Goal: Task Accomplishment & Management: Manage account settings

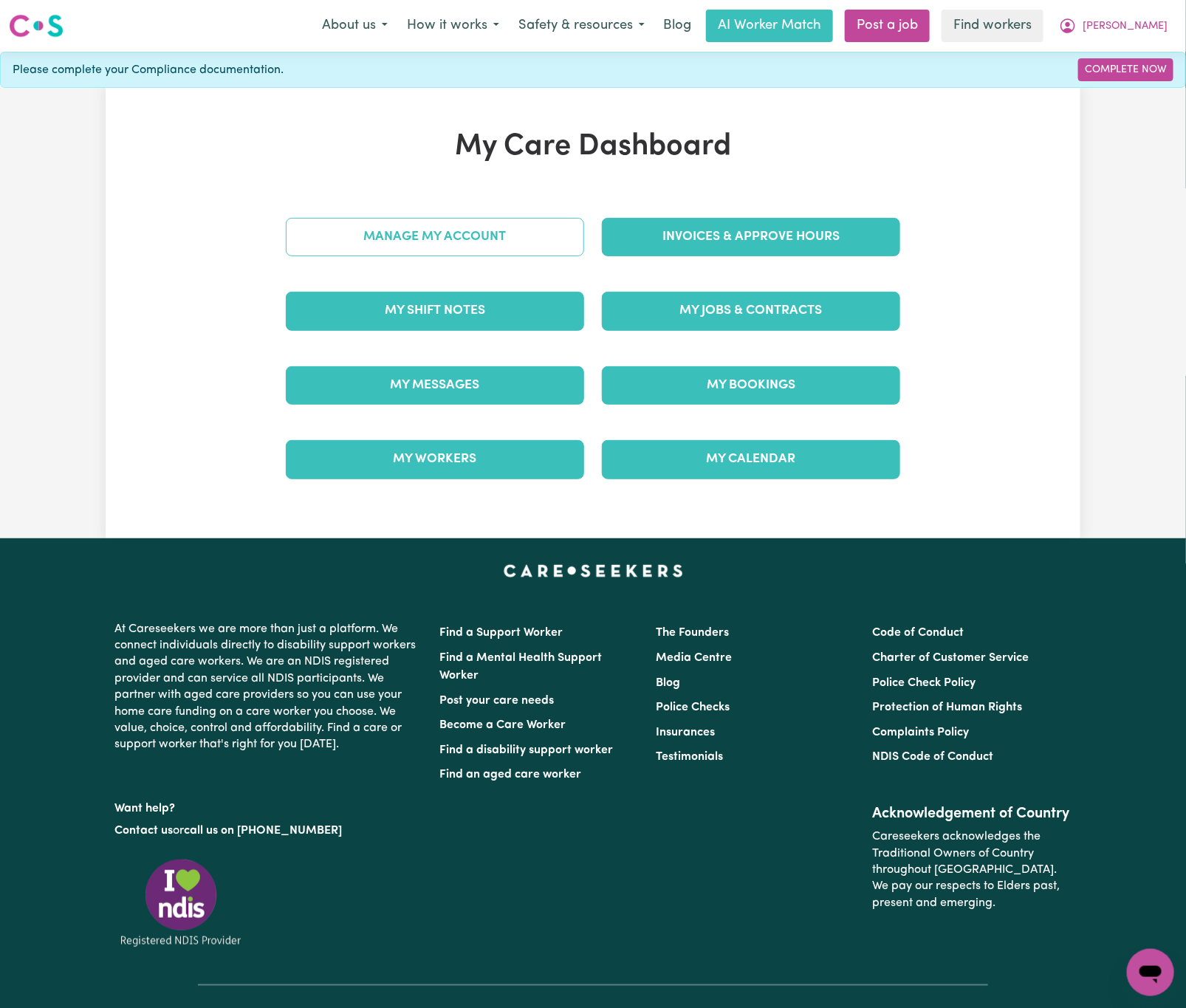
click at [510, 239] on link "Manage My Account" at bounding box center [435, 237] width 299 height 39
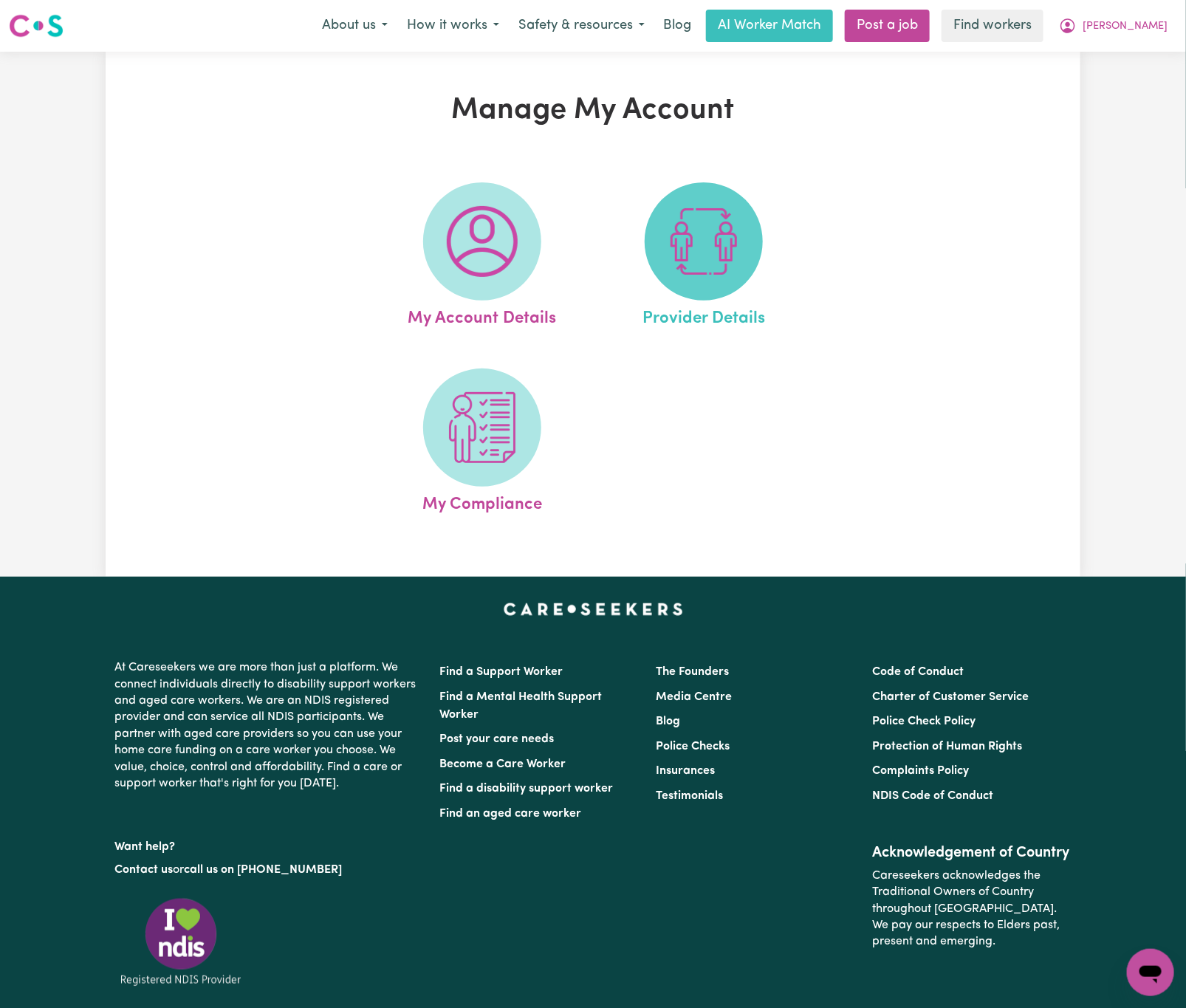
click at [681, 257] on img at bounding box center [704, 241] width 71 height 71
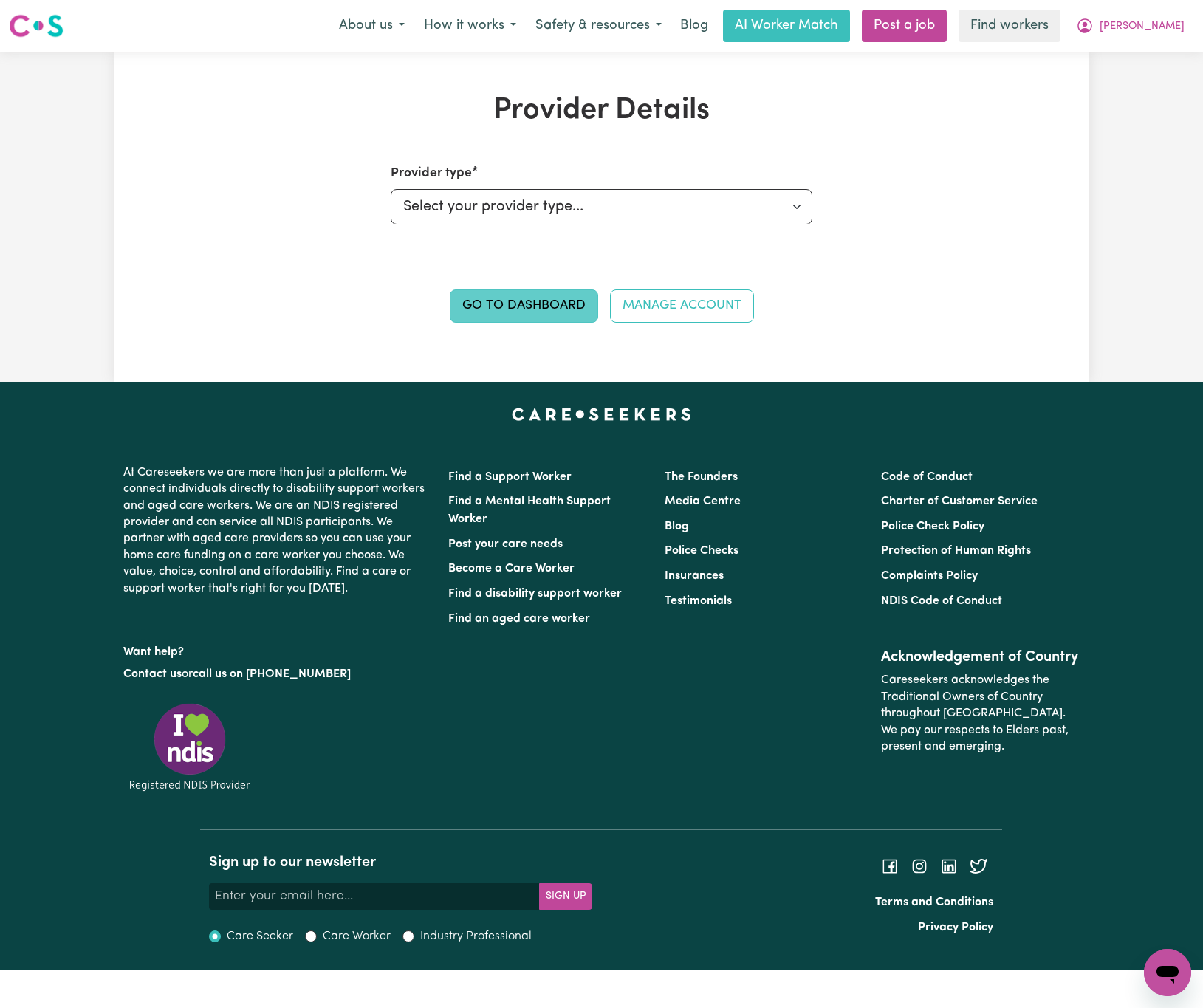
click at [579, 309] on link "Go to Dashboard" at bounding box center [524, 306] width 148 height 33
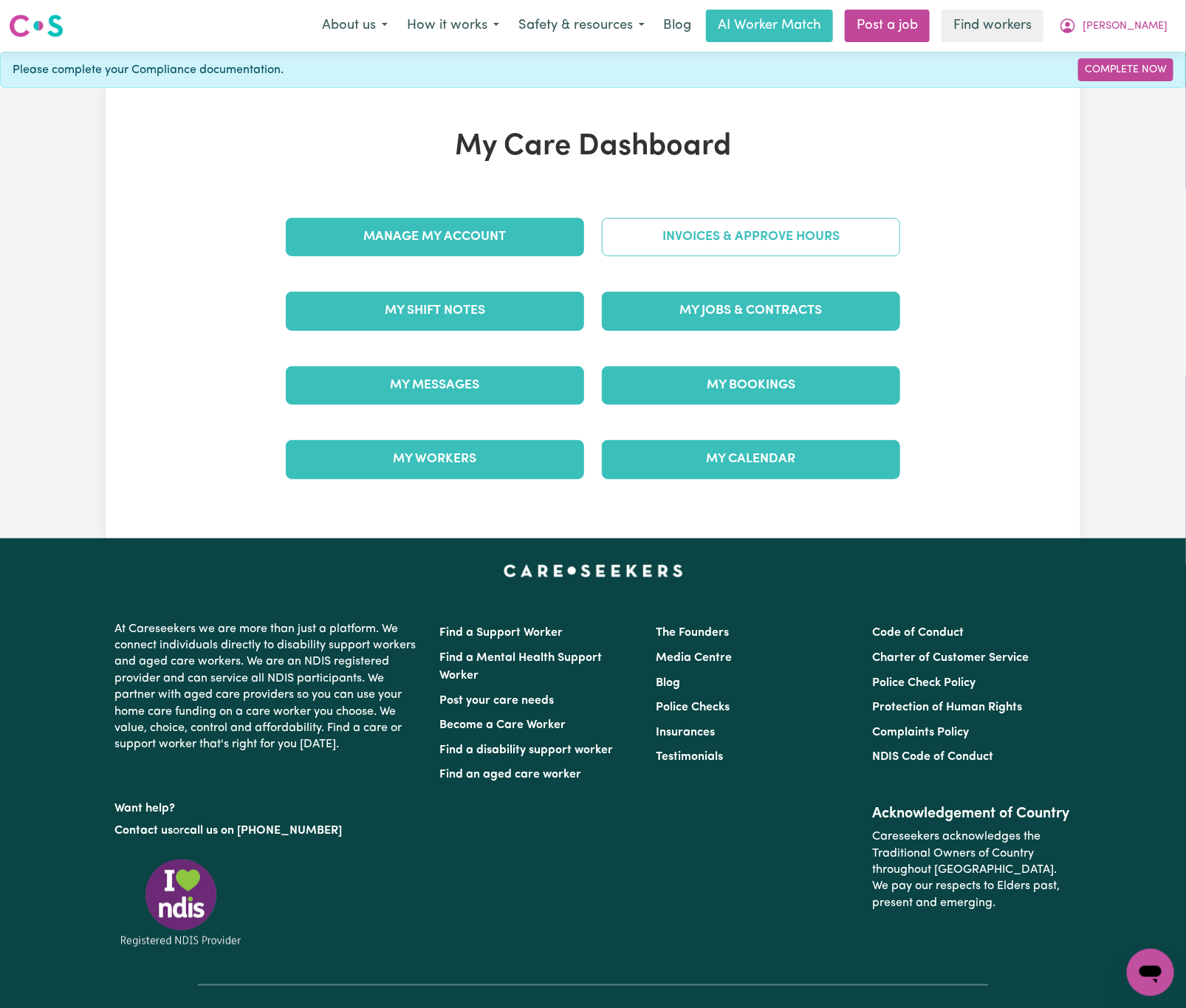
click at [799, 239] on link "Invoices & Approve Hours" at bounding box center [750, 237] width 299 height 39
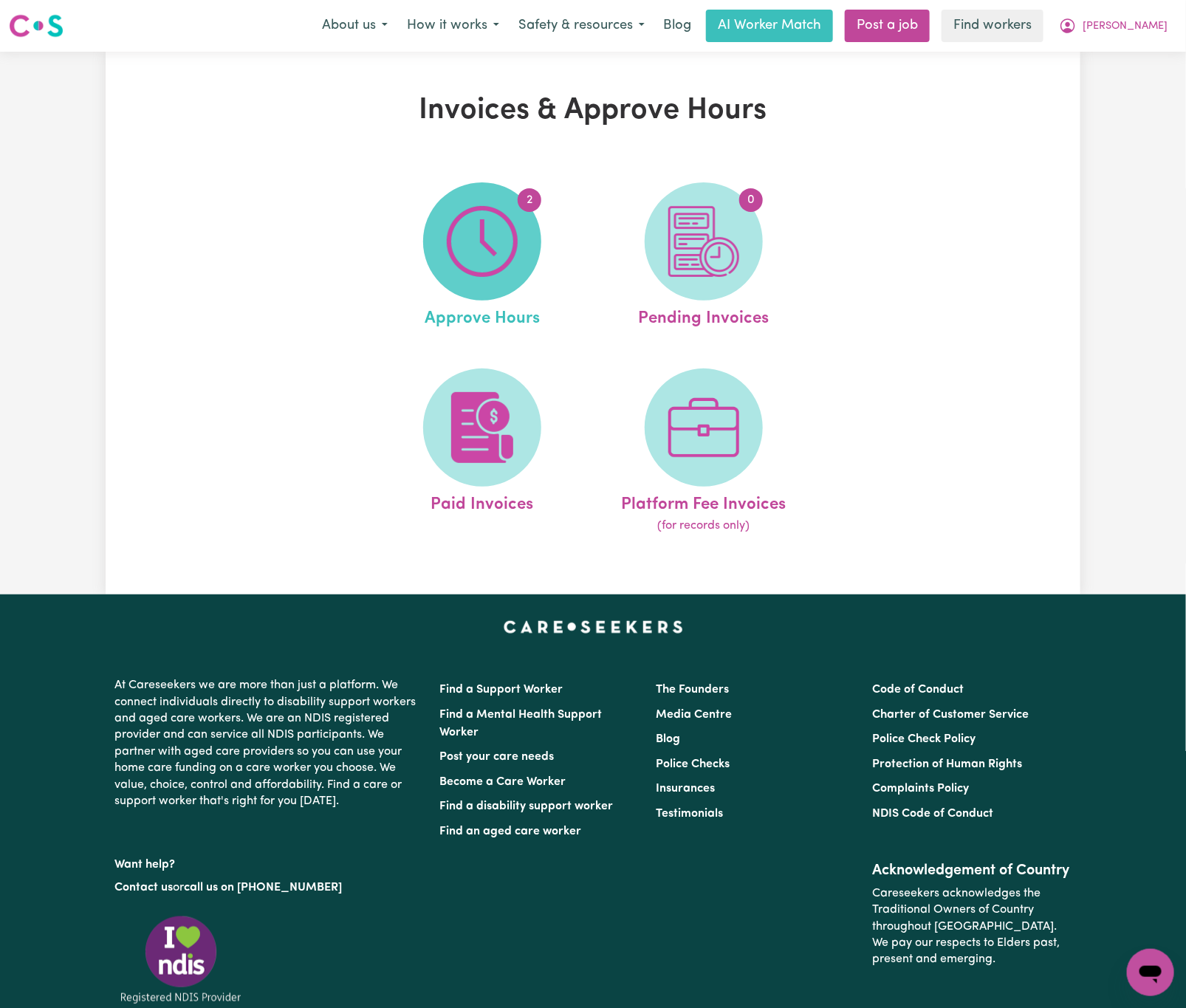
click at [494, 278] on span "2" at bounding box center [482, 241] width 119 height 119
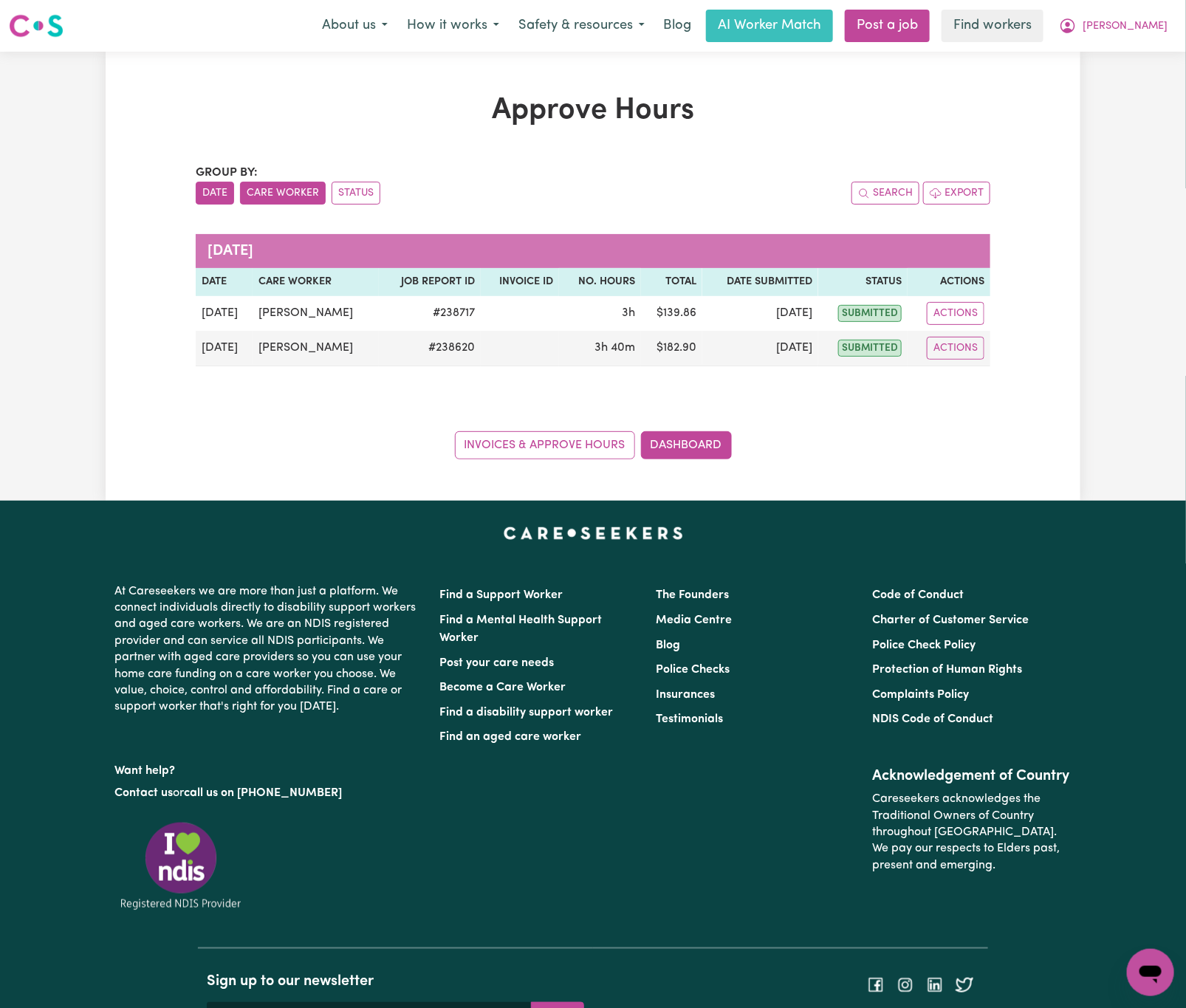
click at [269, 187] on button "Care Worker" at bounding box center [283, 193] width 86 height 23
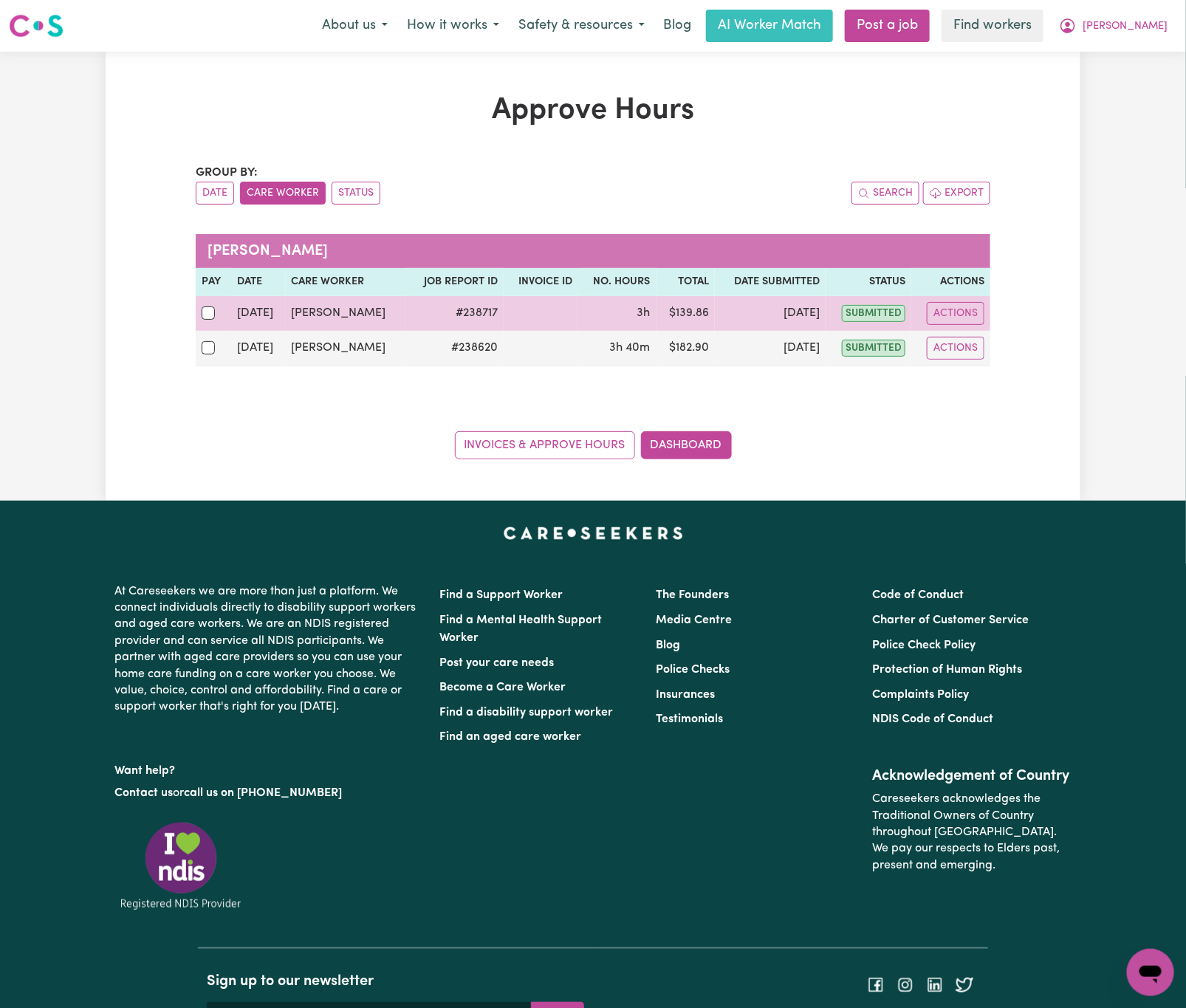
drag, startPoint x: 210, startPoint y: 339, endPoint x: 201, endPoint y: 298, distance: 42.0
click at [210, 330] on tbody "[DATE] [PERSON_NAME] # 238717 3h $ 139.86 [DATE] submitted Actions [DATE] [PERS…" at bounding box center [593, 331] width 795 height 70
click at [202, 298] on td at bounding box center [213, 313] width 36 height 35
click at [207, 320] on input "checkbox" at bounding box center [208, 313] width 13 height 13
checkbox input "true"
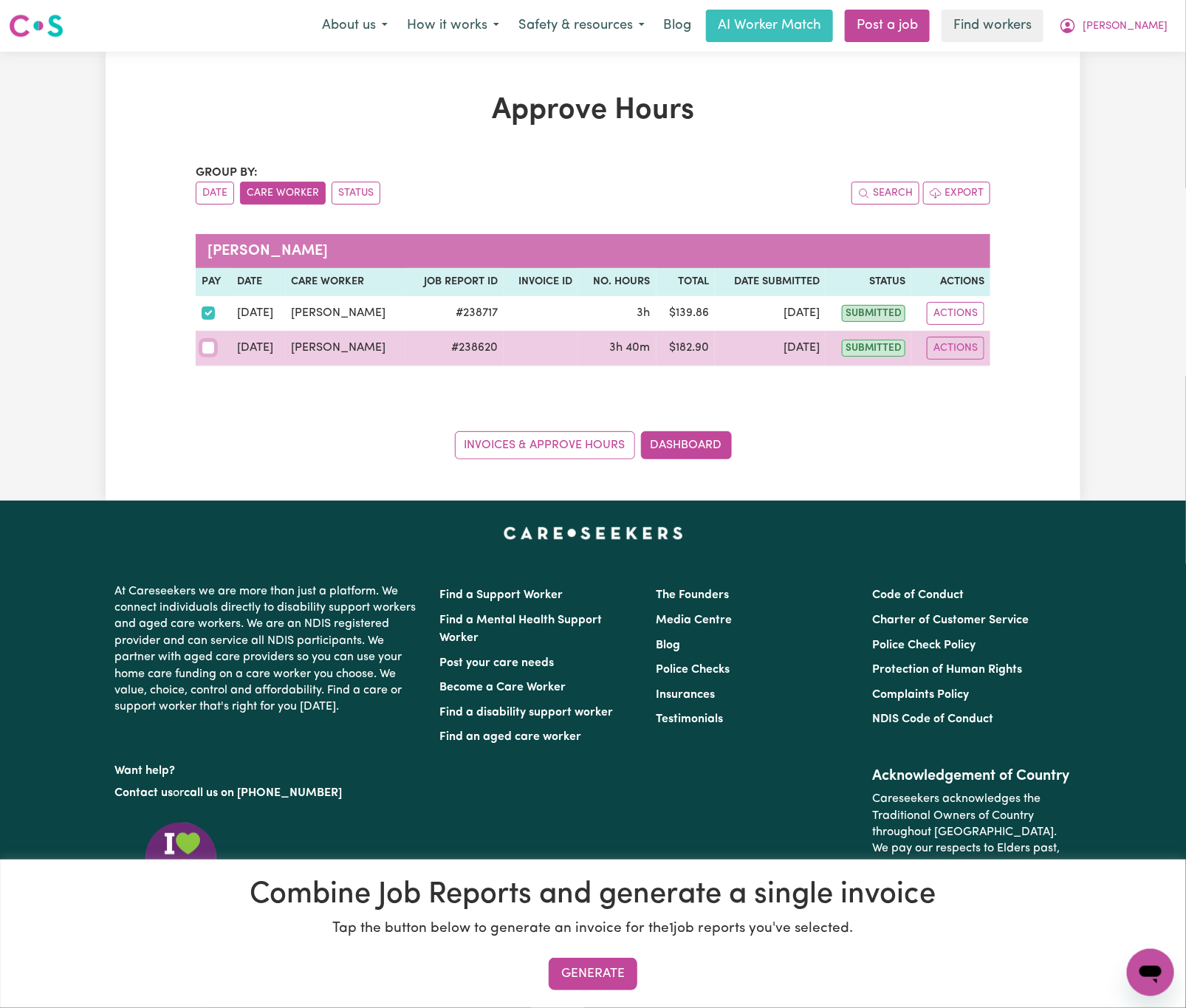
click at [204, 350] on input "checkbox" at bounding box center [208, 348] width 13 height 13
checkbox input "true"
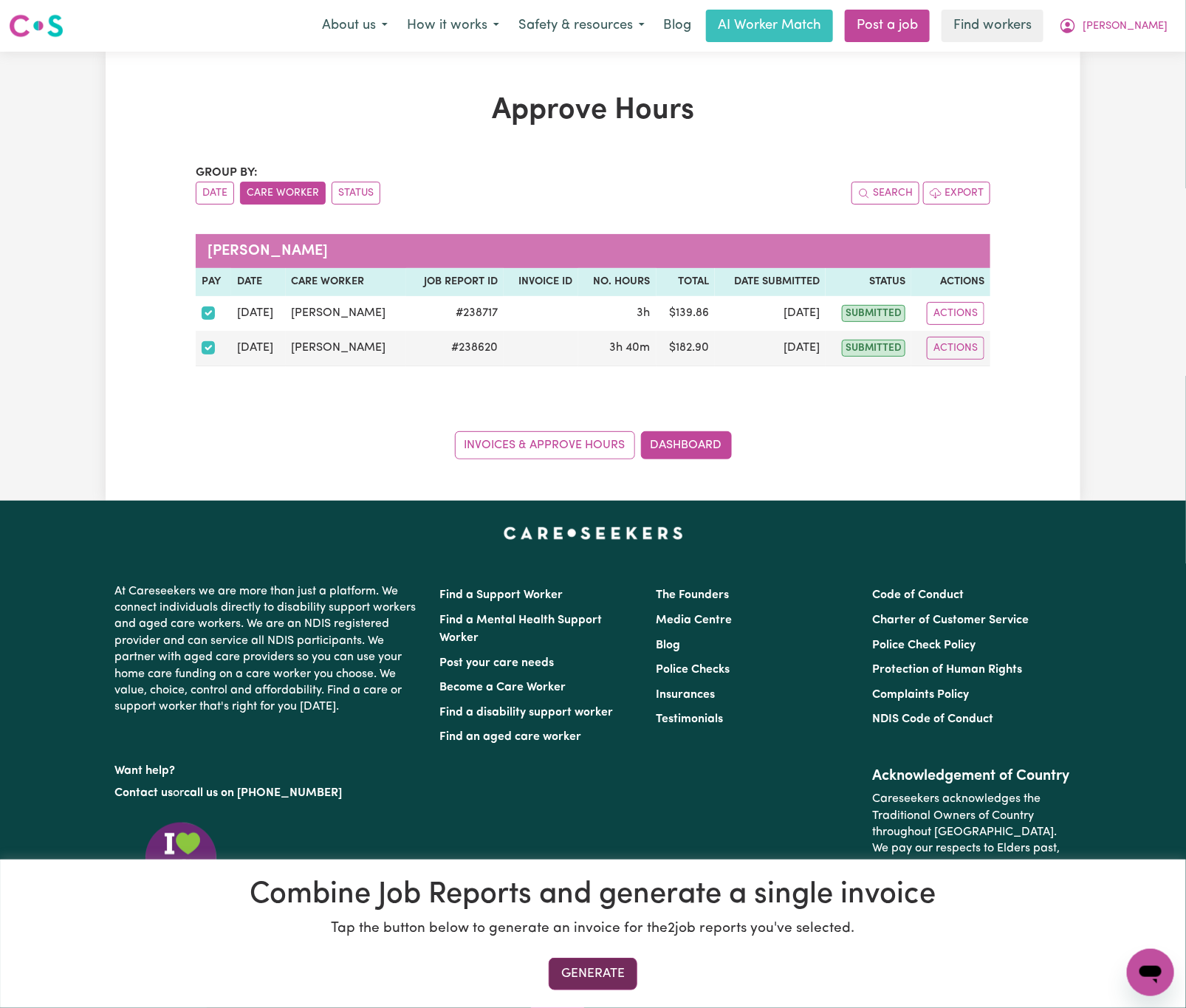
click at [582, 978] on button "Generate" at bounding box center [593, 974] width 89 height 33
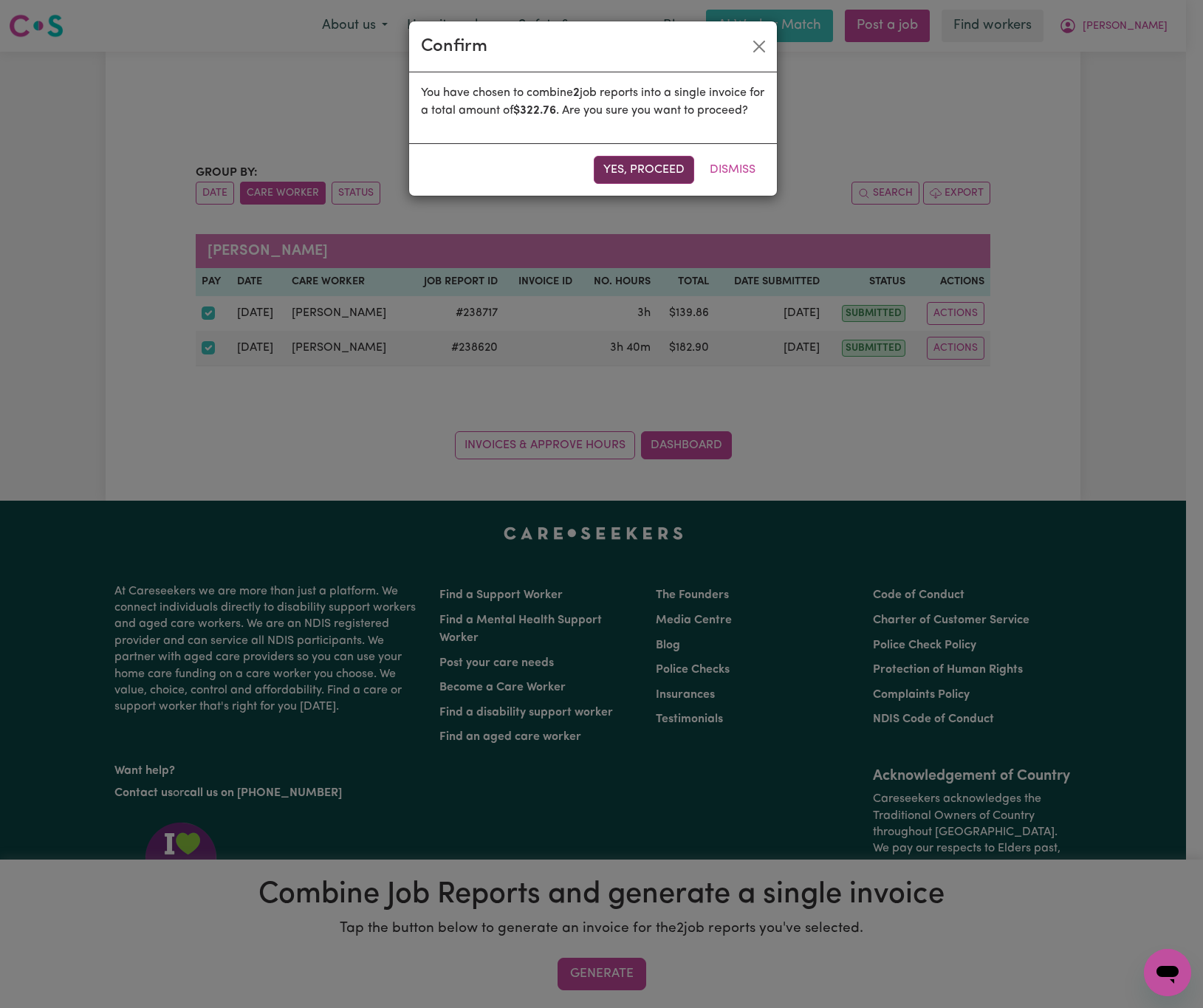
click at [625, 184] on button "Yes, proceed" at bounding box center [644, 170] width 101 height 28
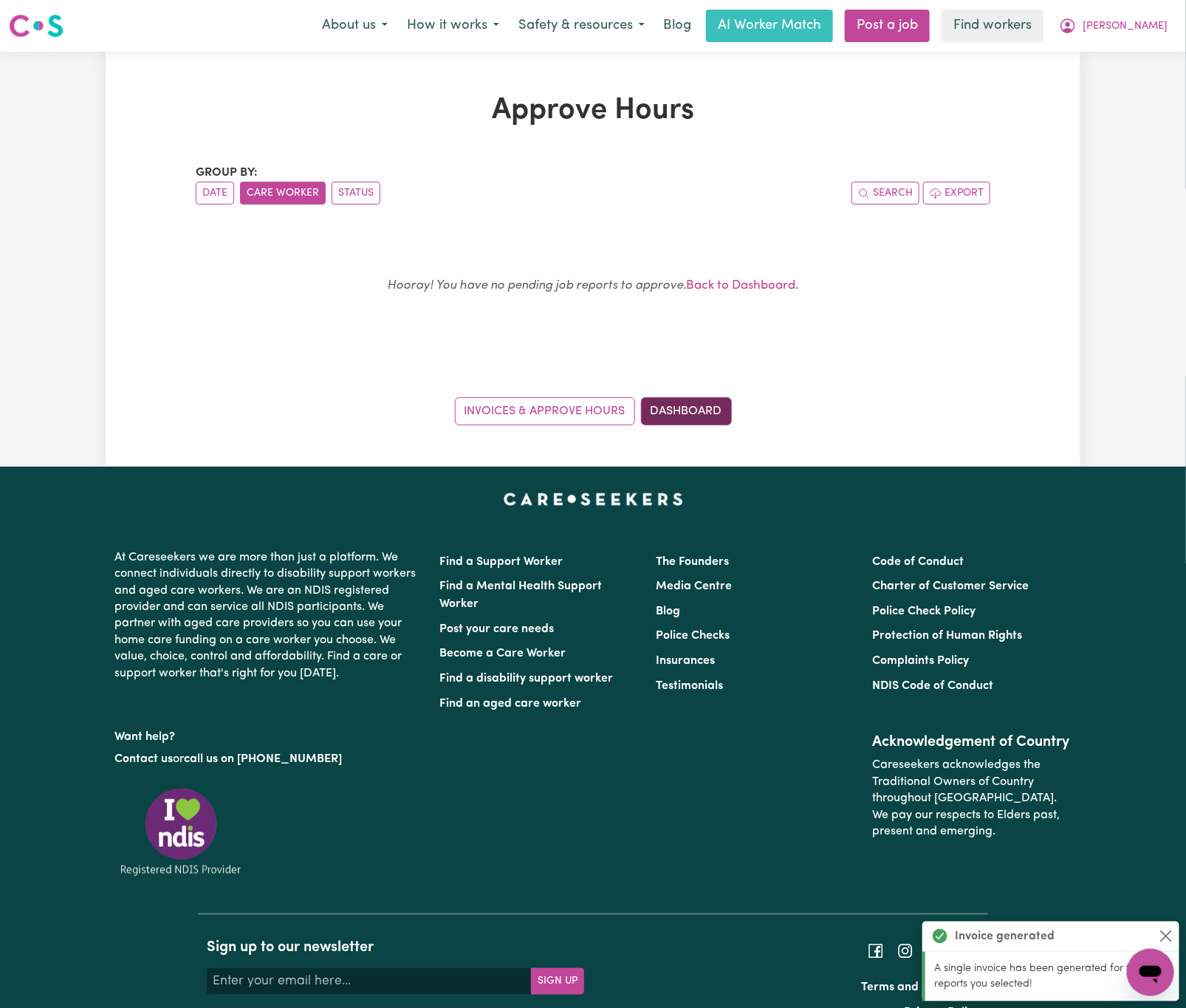
click at [678, 425] on link "Dashboard" at bounding box center [686, 411] width 91 height 28
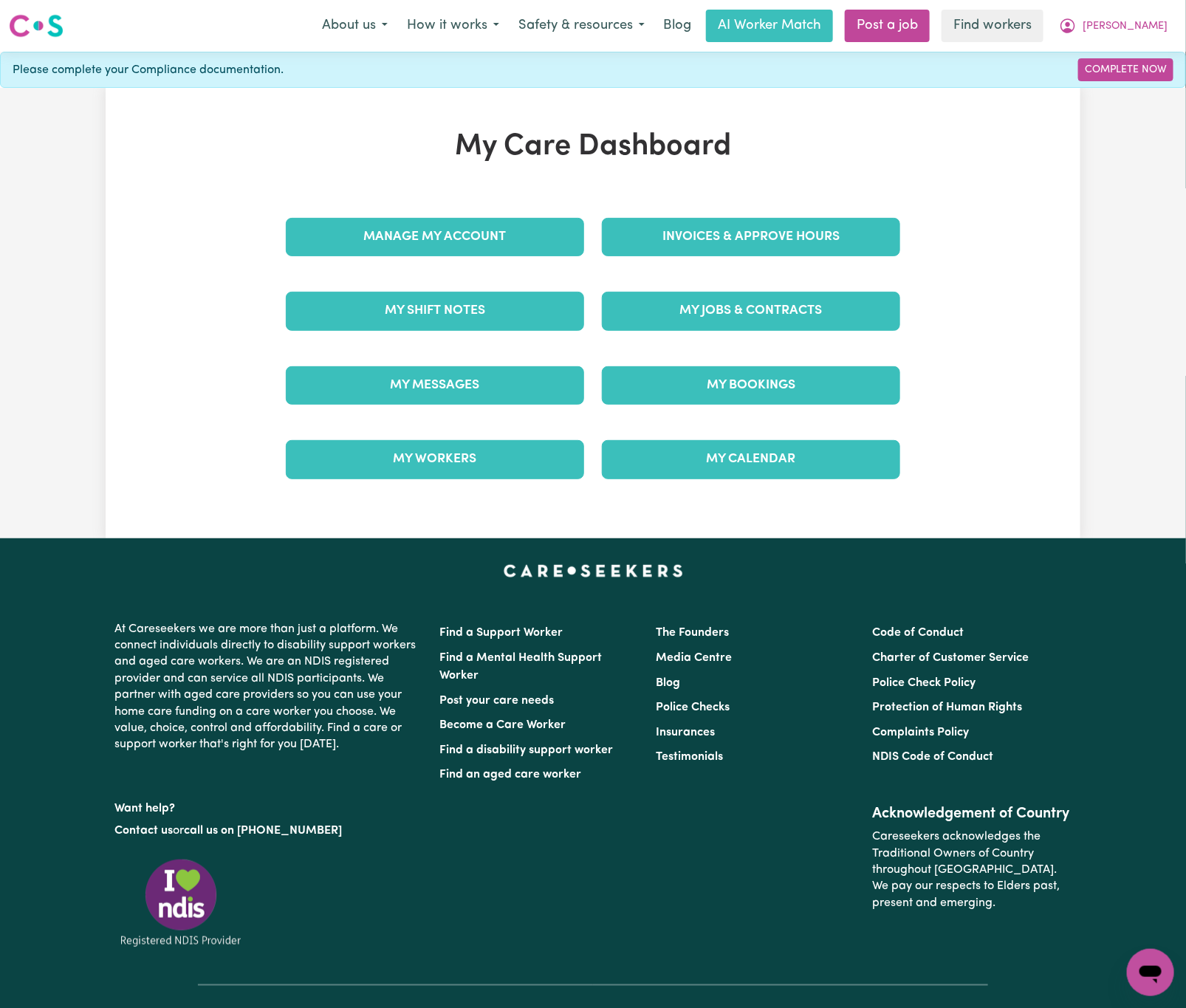
click at [685, 410] on div "My Bookings" at bounding box center [751, 386] width 316 height 74
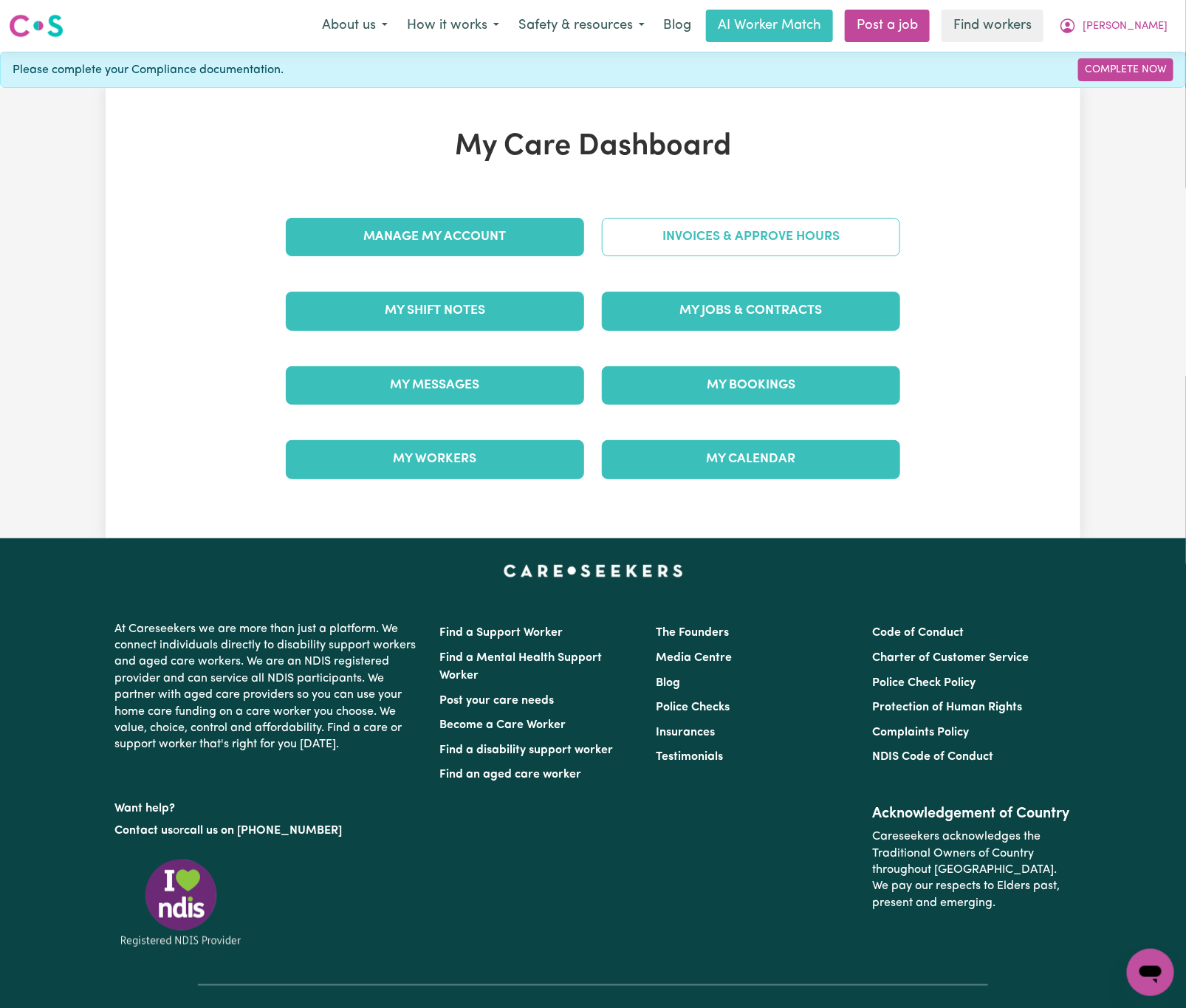
click at [807, 239] on link "Invoices & Approve Hours" at bounding box center [750, 237] width 299 height 39
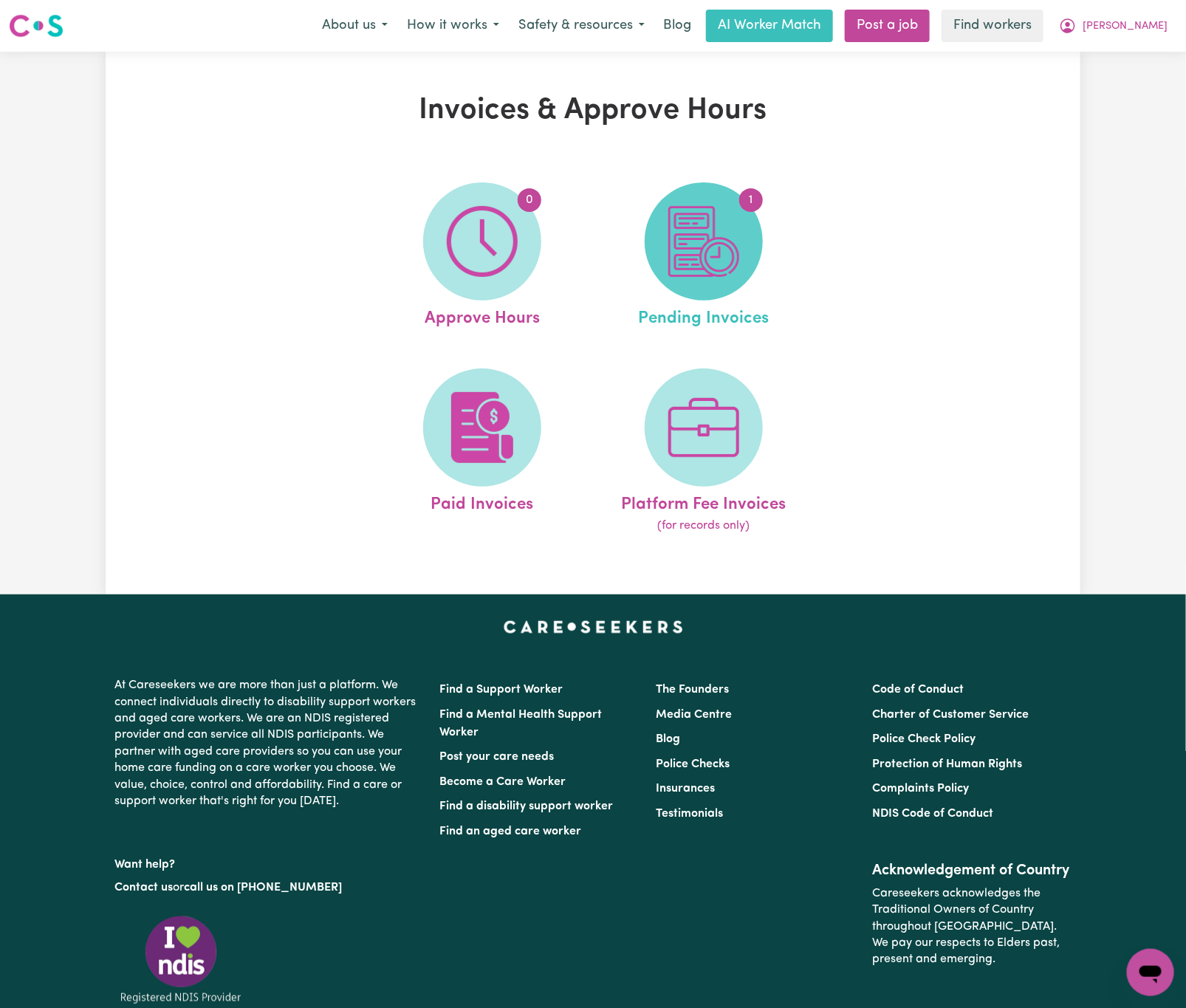
click at [691, 233] on img at bounding box center [704, 241] width 71 height 71
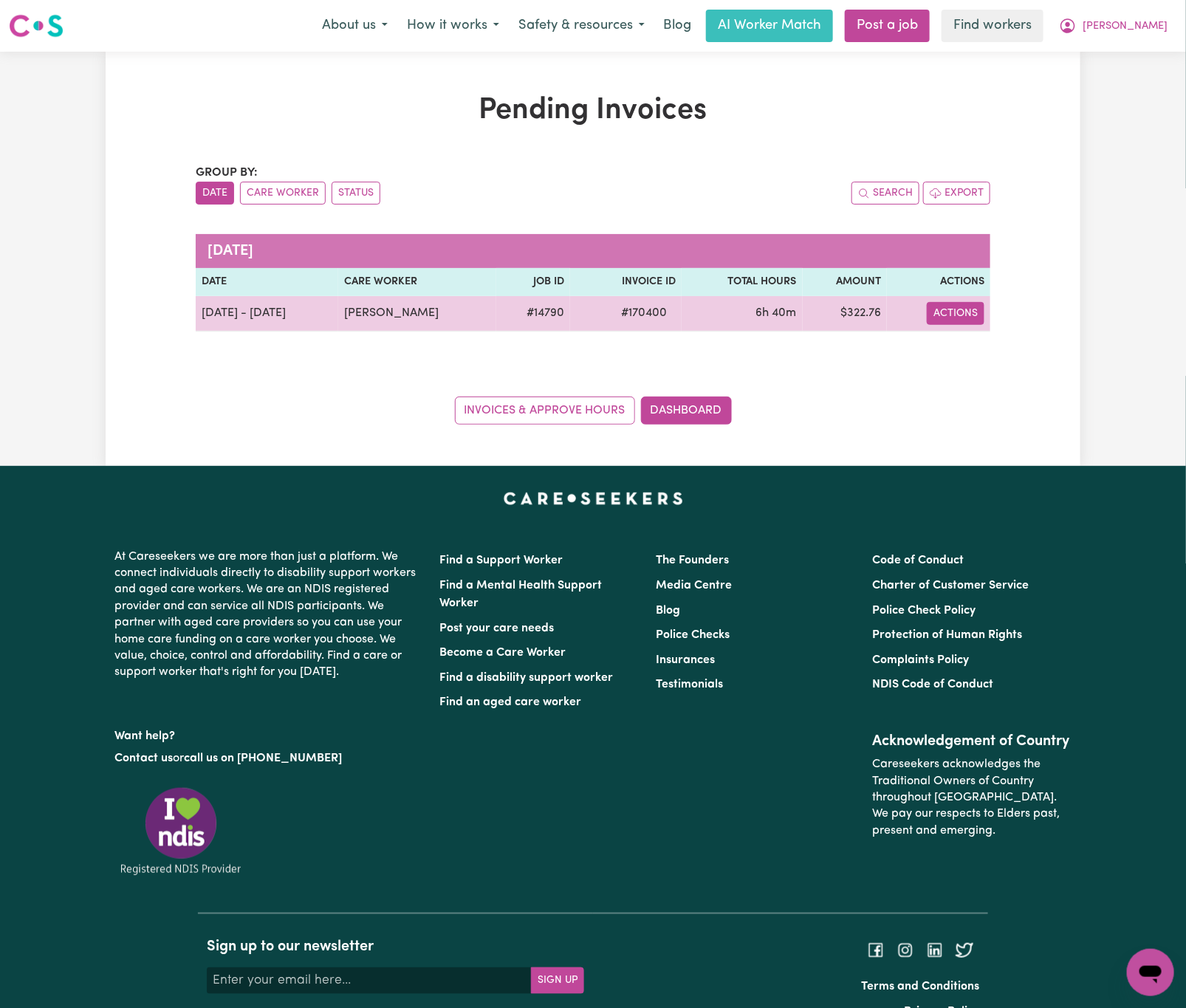
click at [960, 324] on button "Actions" at bounding box center [956, 313] width 58 height 23
click at [990, 344] on link "Download Invoice" at bounding box center [996, 349] width 135 height 30
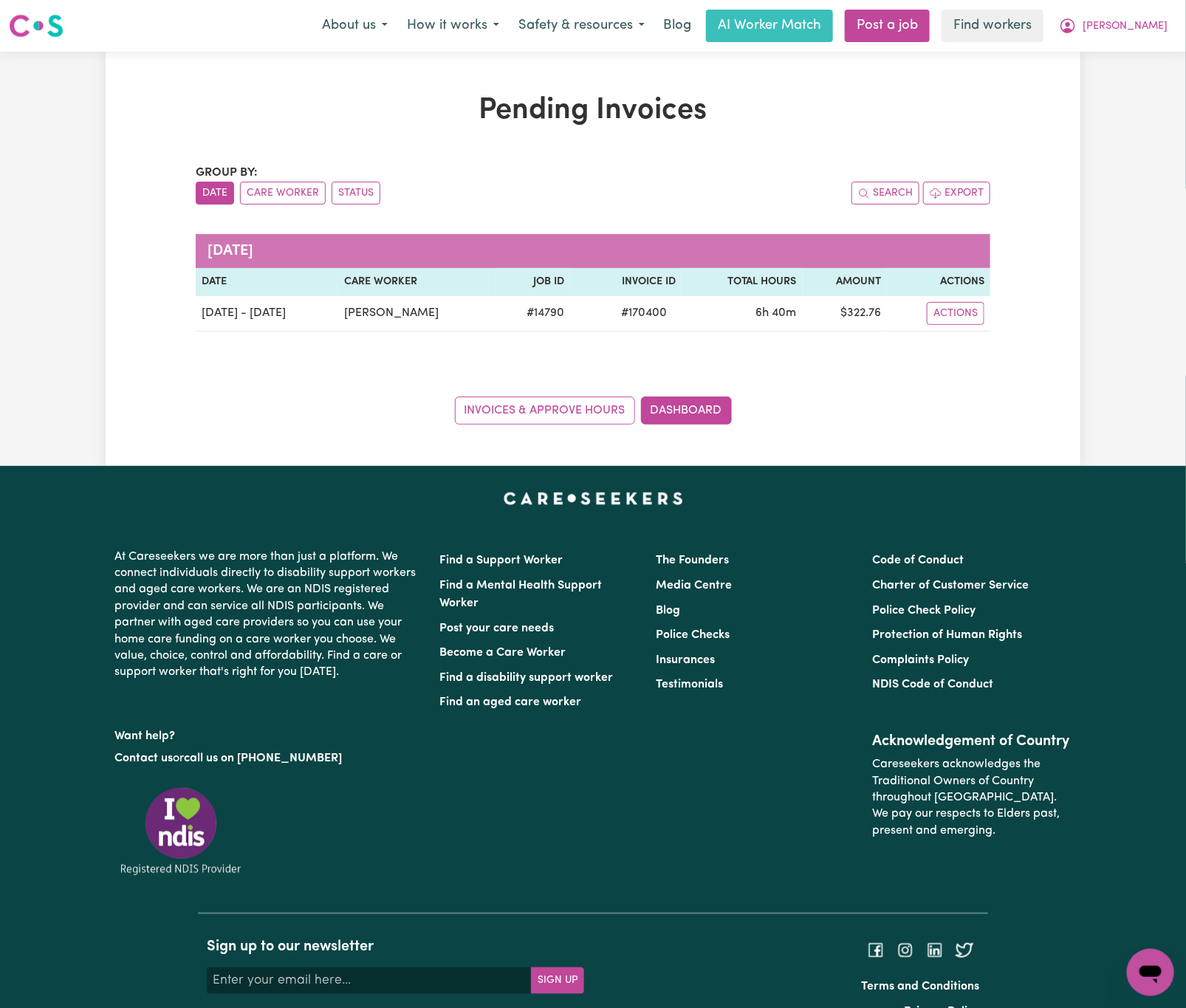
click at [684, 171] on div "Group by: Date Care Worker Status Search Export" at bounding box center [593, 184] width 795 height 41
click at [1152, 25] on span "[PERSON_NAME]" at bounding box center [1125, 27] width 85 height 16
click at [1143, 73] on link "Logout" at bounding box center [1119, 85] width 117 height 28
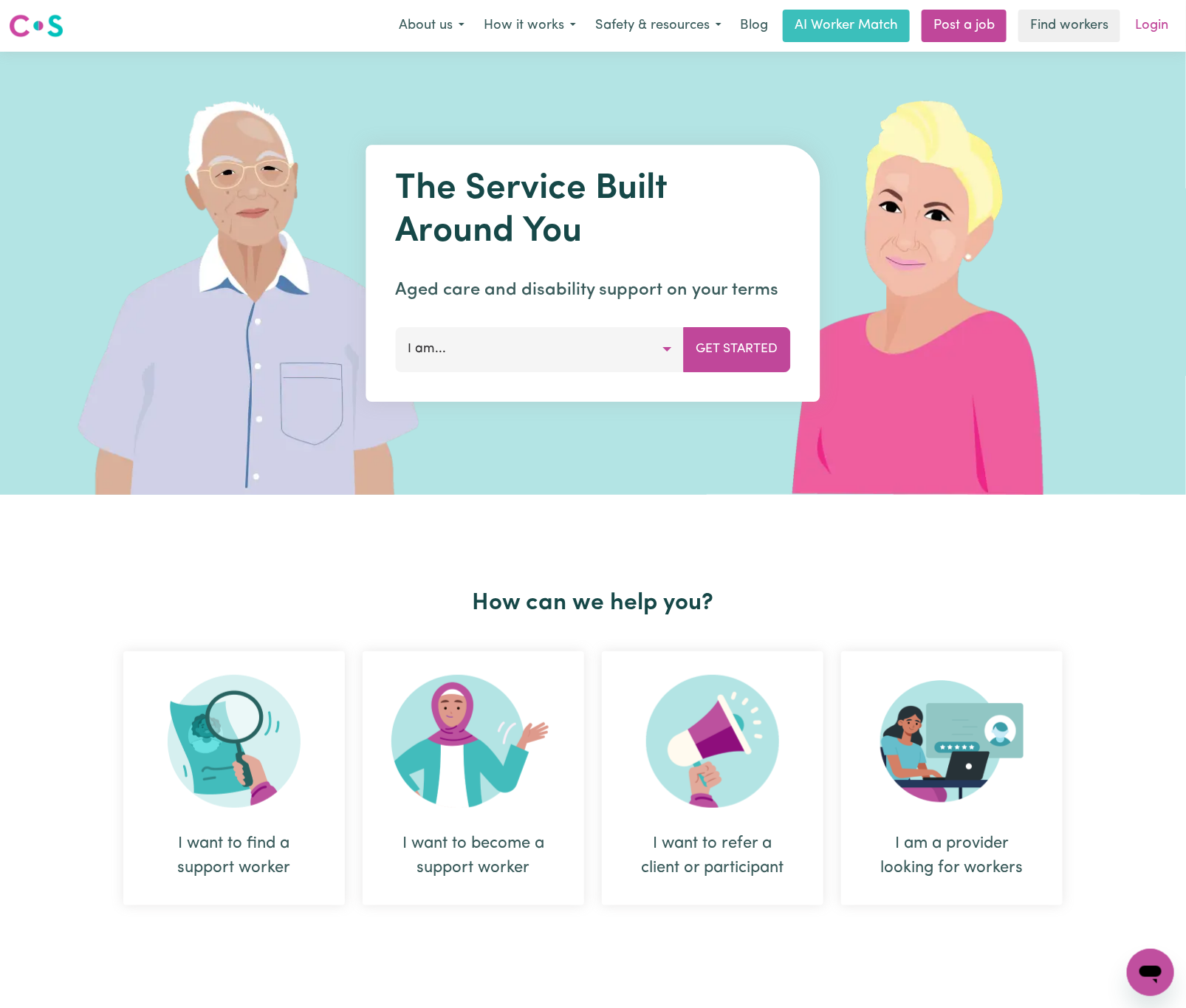
click at [1152, 21] on link "Login" at bounding box center [1151, 26] width 51 height 33
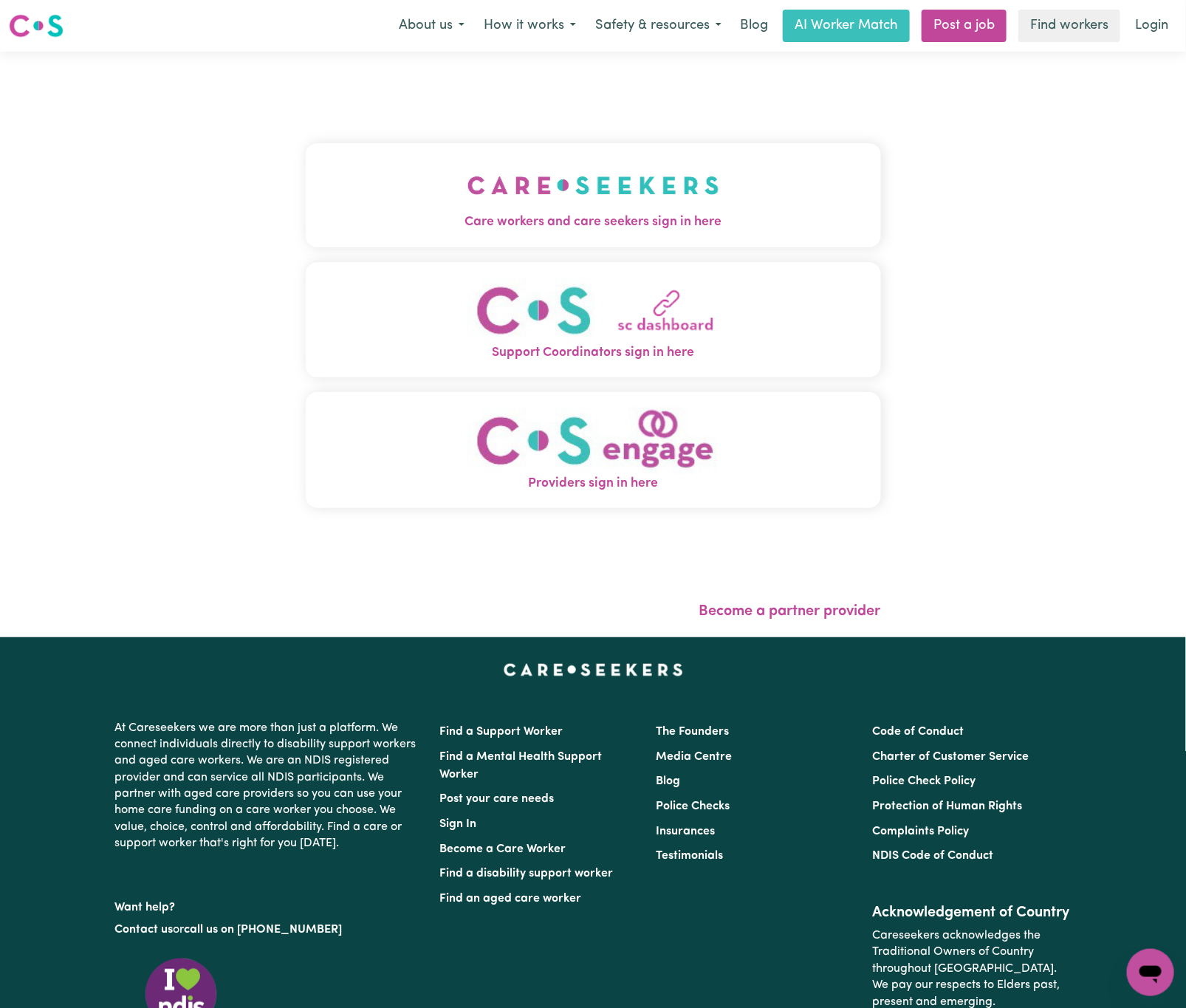
click at [577, 158] on button "Care workers and care seekers sign in here" at bounding box center [593, 195] width 576 height 104
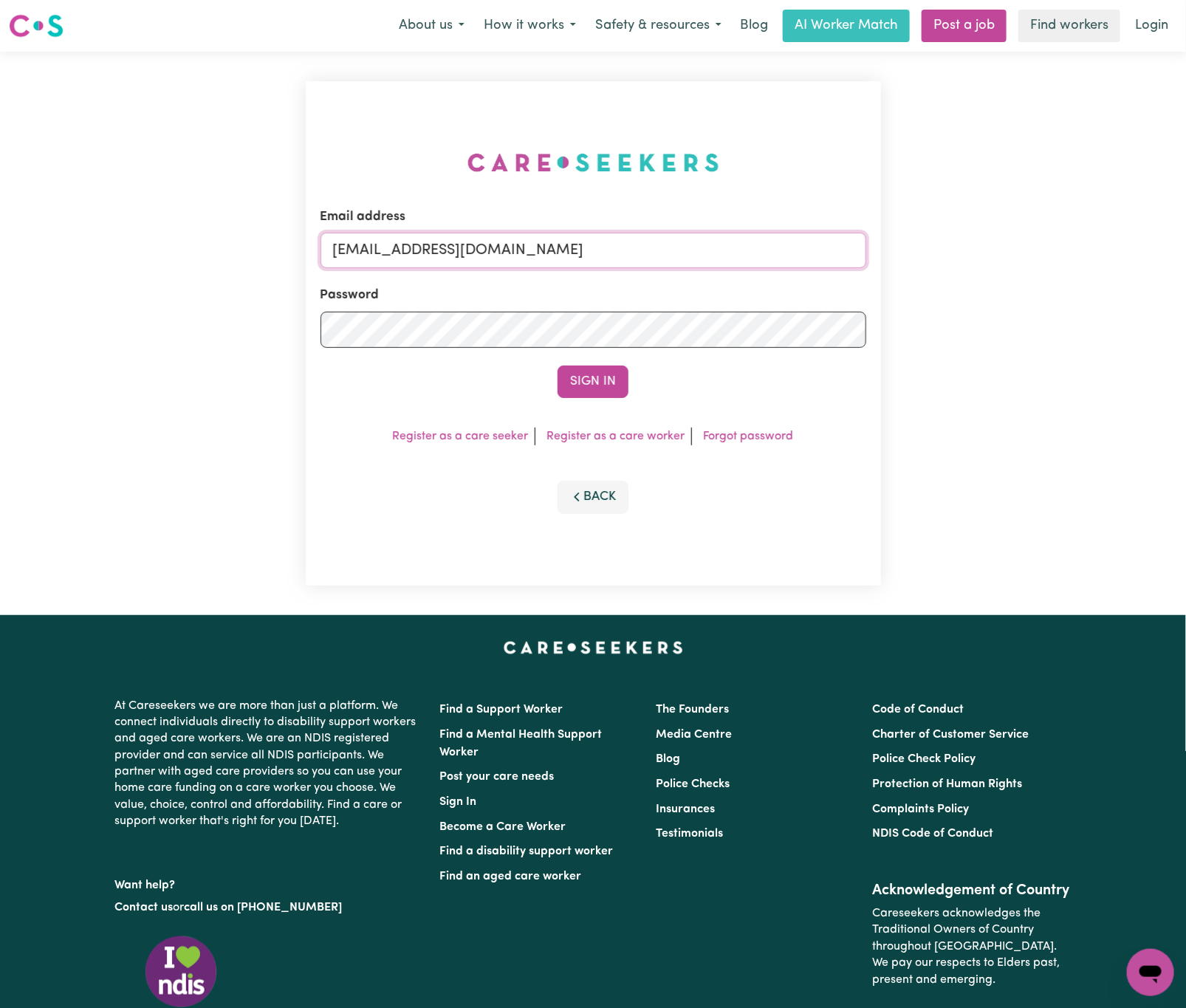
drag, startPoint x: 413, startPoint y: 241, endPoint x: 1046, endPoint y: 251, distance: 633.1
click at [1046, 251] on div "Email address [EMAIL_ADDRESS][DOMAIN_NAME] Password Sign In Register as a care …" at bounding box center [593, 333] width 1186 height 564
paste input "DonnaREVOLT"
type input "[EMAIL_ADDRESS][DOMAIN_NAME]"
click at [558, 365] on button "Sign In" at bounding box center [593, 381] width 71 height 33
